Goal: Check status: Check status

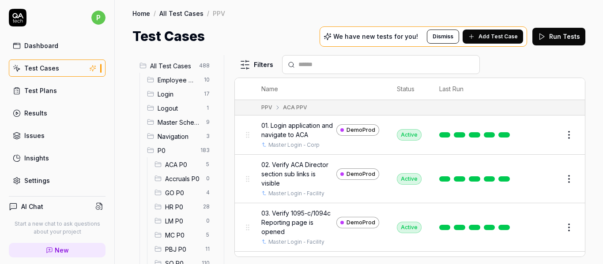
click at [199, 183] on html "p Dashboard Test Cases Test Plans Results Issues Insights Settings AI Chat Star…" at bounding box center [301, 132] width 603 height 264
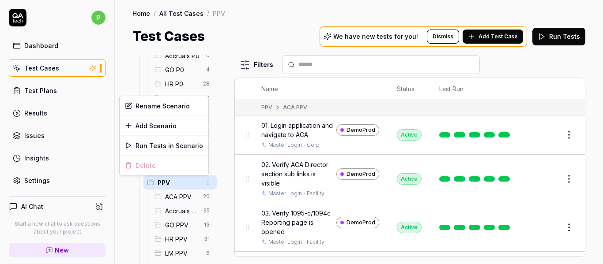
click at [70, 90] on html "p Dashboard Test Cases Test Plans Results Issues Insights Settings AI Chat Star…" at bounding box center [301, 132] width 603 height 264
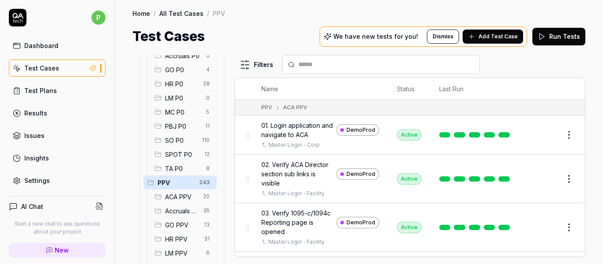
click at [203, 185] on html "p Dashboard Test Cases Test Plans Results Issues Insights Settings AI Chat Star…" at bounding box center [301, 132] width 603 height 264
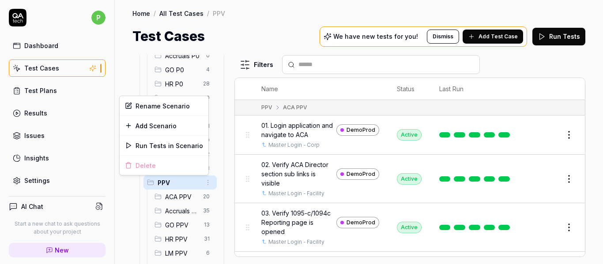
click at [42, 110] on html "p Dashboard Test Cases Test Plans Results Issues Insights Settings AI Chat Star…" at bounding box center [301, 132] width 603 height 264
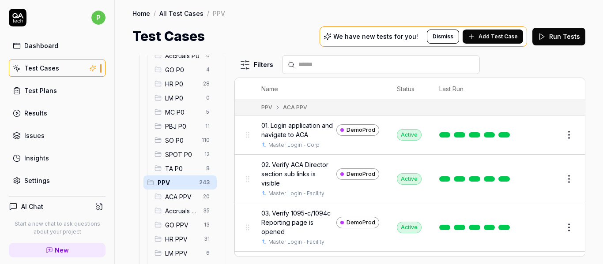
click at [40, 115] on div "Results" at bounding box center [35, 113] width 23 height 9
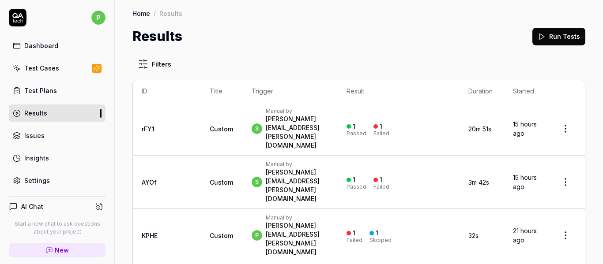
click at [60, 90] on link "Test Plans" at bounding box center [57, 90] width 97 height 17
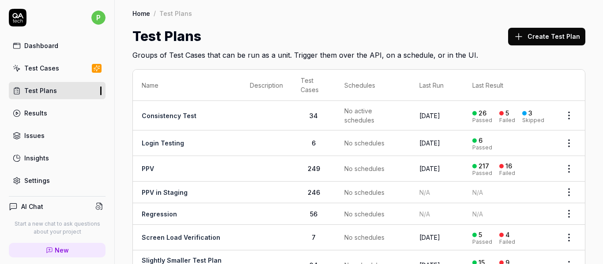
click at [566, 166] on html "p Dashboard Test Cases Test Plans Results Issues Insights Settings AI Chat Star…" at bounding box center [301, 132] width 603 height 264
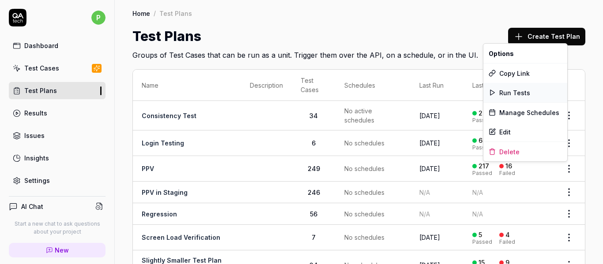
click at [507, 97] on span "Run Tests" at bounding box center [514, 92] width 31 height 9
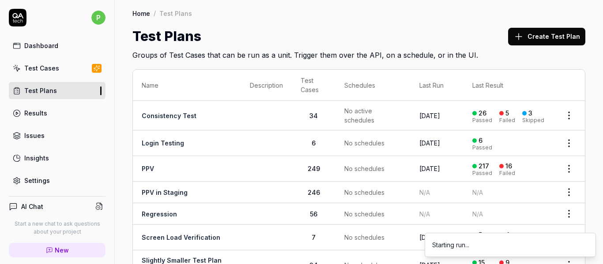
click at [41, 109] on div "Results" at bounding box center [35, 113] width 23 height 9
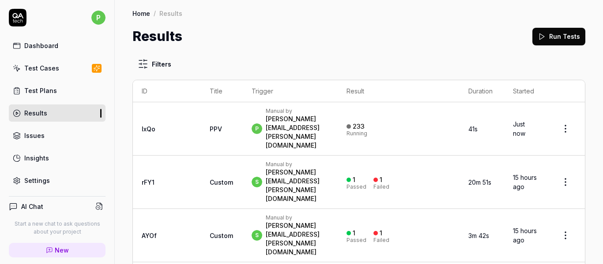
drag, startPoint x: 156, startPoint y: 125, endPoint x: 136, endPoint y: 123, distance: 20.4
click at [136, 123] on td "lxQo" at bounding box center [167, 128] width 68 height 53
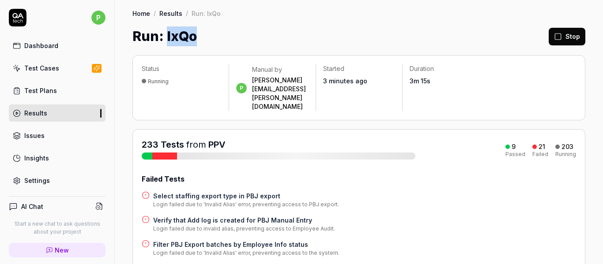
drag, startPoint x: 166, startPoint y: 37, endPoint x: 192, endPoint y: 38, distance: 26.5
click at [192, 38] on h1 "Run: lxQo" at bounding box center [164, 36] width 64 height 20
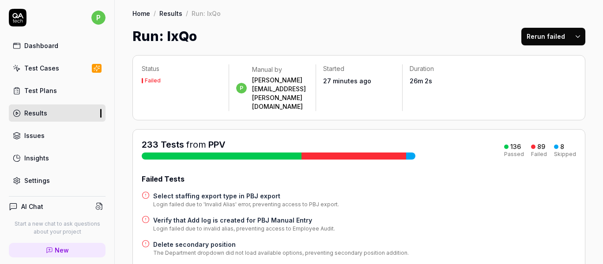
click at [528, 41] on button "Rerun failed" at bounding box center [545, 37] width 49 height 18
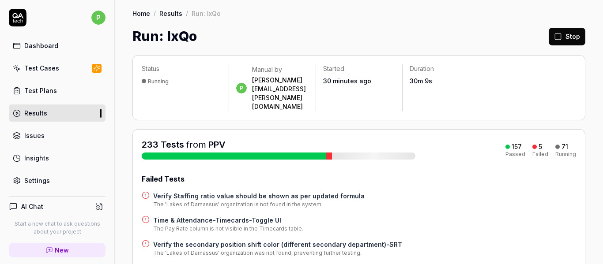
click at [382, 37] on div "Run: lxQo Stop" at bounding box center [358, 36] width 453 height 20
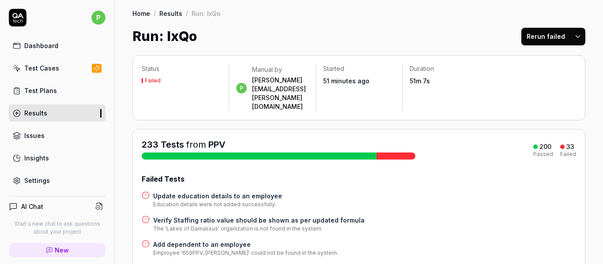
click at [531, 38] on button "Rerun failed" at bounding box center [545, 37] width 49 height 18
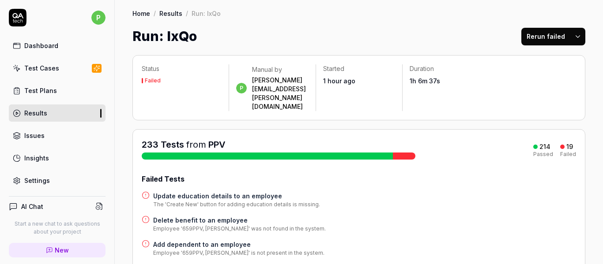
click at [535, 41] on button "Rerun failed" at bounding box center [545, 37] width 49 height 18
click at [548, 39] on button "Rerun failed" at bounding box center [545, 37] width 49 height 18
click at [571, 38] on html "p Dashboard Test Cases Test Plans Results Issues Insights Settings AI Chat Star…" at bounding box center [301, 132] width 603 height 264
click at [498, 143] on html "p Dashboard Test Cases Test Plans Results Issues Insights Settings AI Chat Star…" at bounding box center [301, 132] width 603 height 264
click at [370, 216] on div "Delete benefit to an employee Employee '659PPV, [PERSON_NAME]' does not exist i…" at bounding box center [359, 224] width 434 height 17
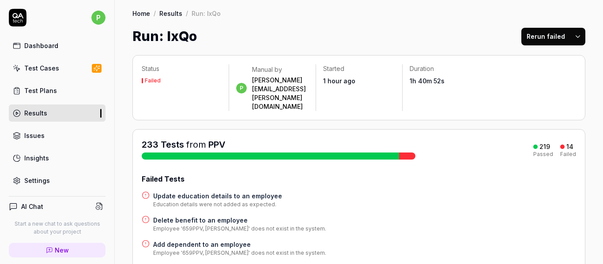
click at [540, 34] on button "Rerun failed" at bounding box center [545, 37] width 49 height 18
click at [538, 44] on button "Rerun failed" at bounding box center [545, 37] width 49 height 18
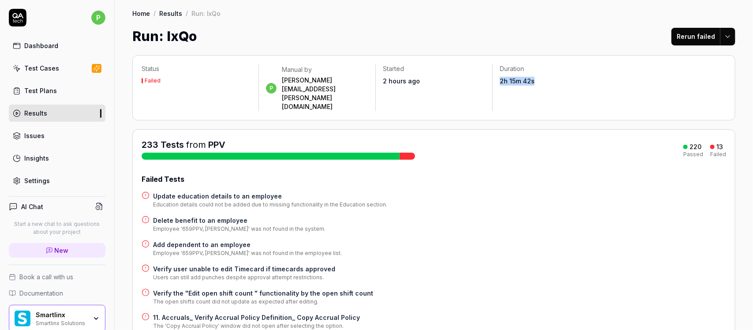
drag, startPoint x: 555, startPoint y: 85, endPoint x: 510, endPoint y: 80, distance: 45.2
click at [510, 80] on div "2h 15m 42s" at bounding box center [551, 81] width 102 height 9
copy time "2h 15m 42s"
